Goal: Task Accomplishment & Management: Use online tool/utility

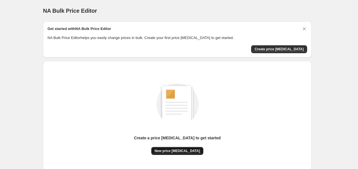
click at [180, 149] on span "New price change job" at bounding box center [177, 151] width 45 height 5
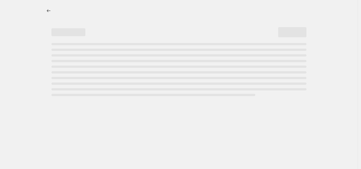
select select "percentage"
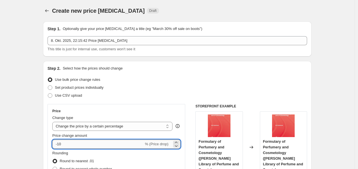
click at [87, 145] on input "-10" at bounding box center [97, 144] width 91 height 9
type input "-1"
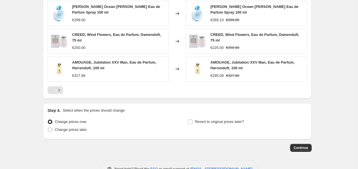
scroll to position [403, 0]
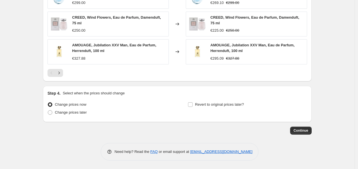
type input "-35"
click at [303, 127] on button "Continue" at bounding box center [300, 131] width 21 height 8
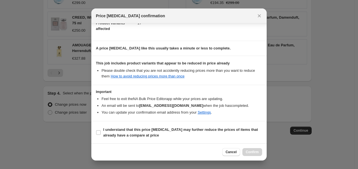
scroll to position [69, 0]
click at [166, 127] on b "I understand that this price change job may further reduce the prices of items …" at bounding box center [180, 132] width 155 height 10
click at [101, 130] on input "I understand that this price change job may further reduce the prices of items …" at bounding box center [98, 132] width 5 height 5
checkbox input "true"
click at [248, 148] on button "Confirm" at bounding box center [252, 152] width 20 height 8
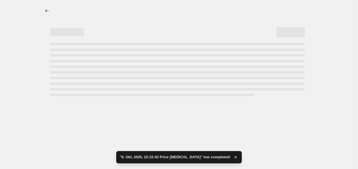
select select "percentage"
